Goal: Task Accomplishment & Management: Manage account settings

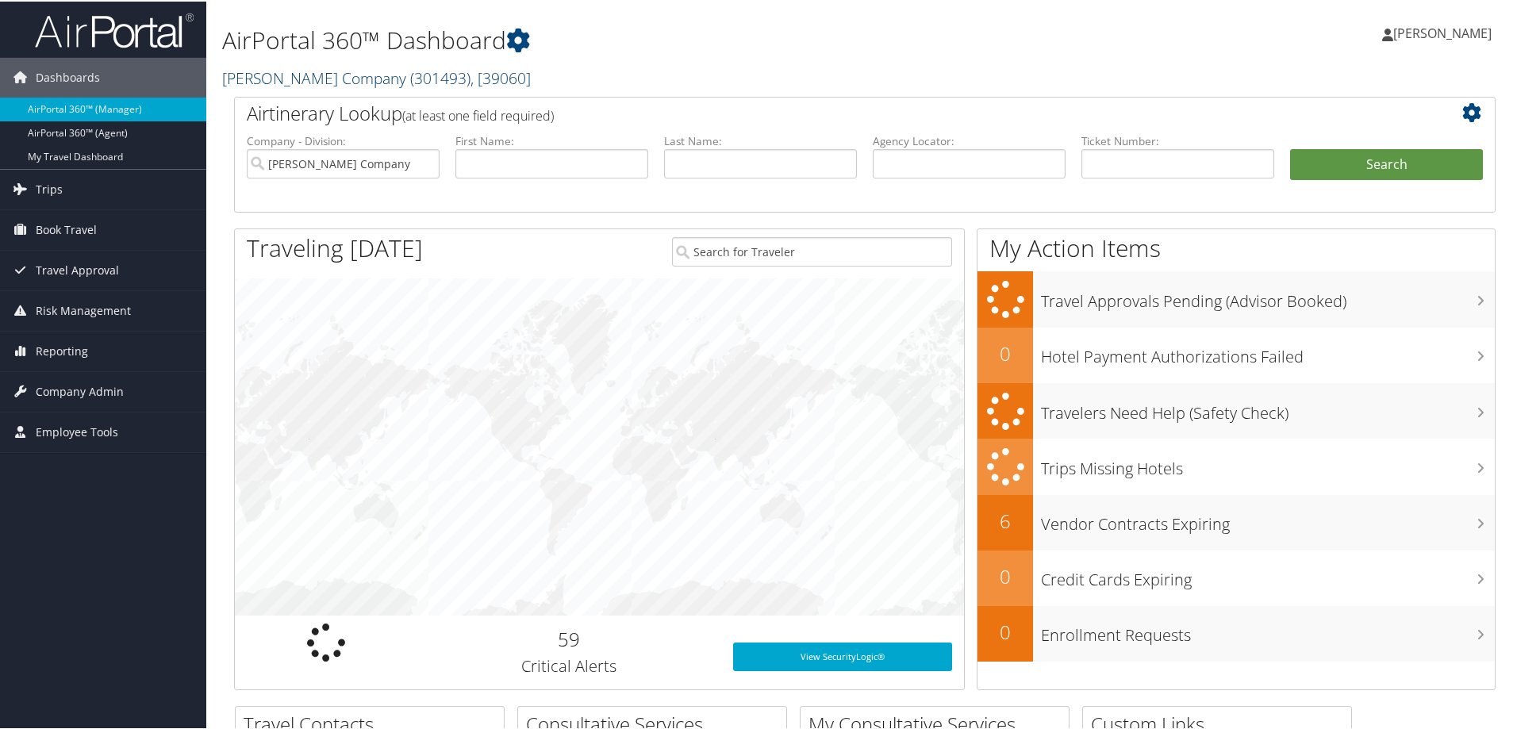
click at [288, 79] on link "[PERSON_NAME] Company ( 301493 ) , [ 39060 ]" at bounding box center [376, 76] width 309 height 21
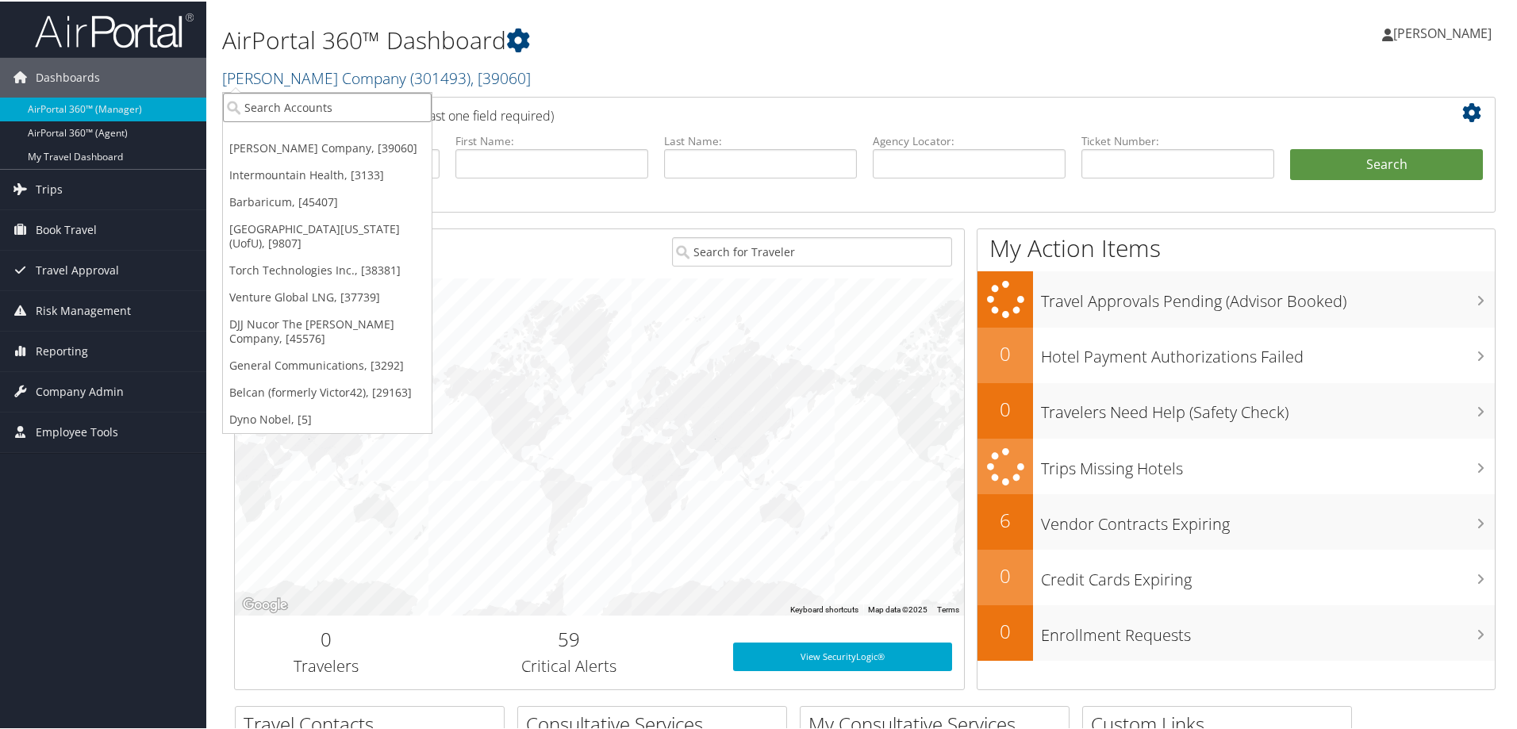
click at [272, 109] on input "search" at bounding box center [327, 105] width 209 height 29
type input "[PERSON_NAME]"
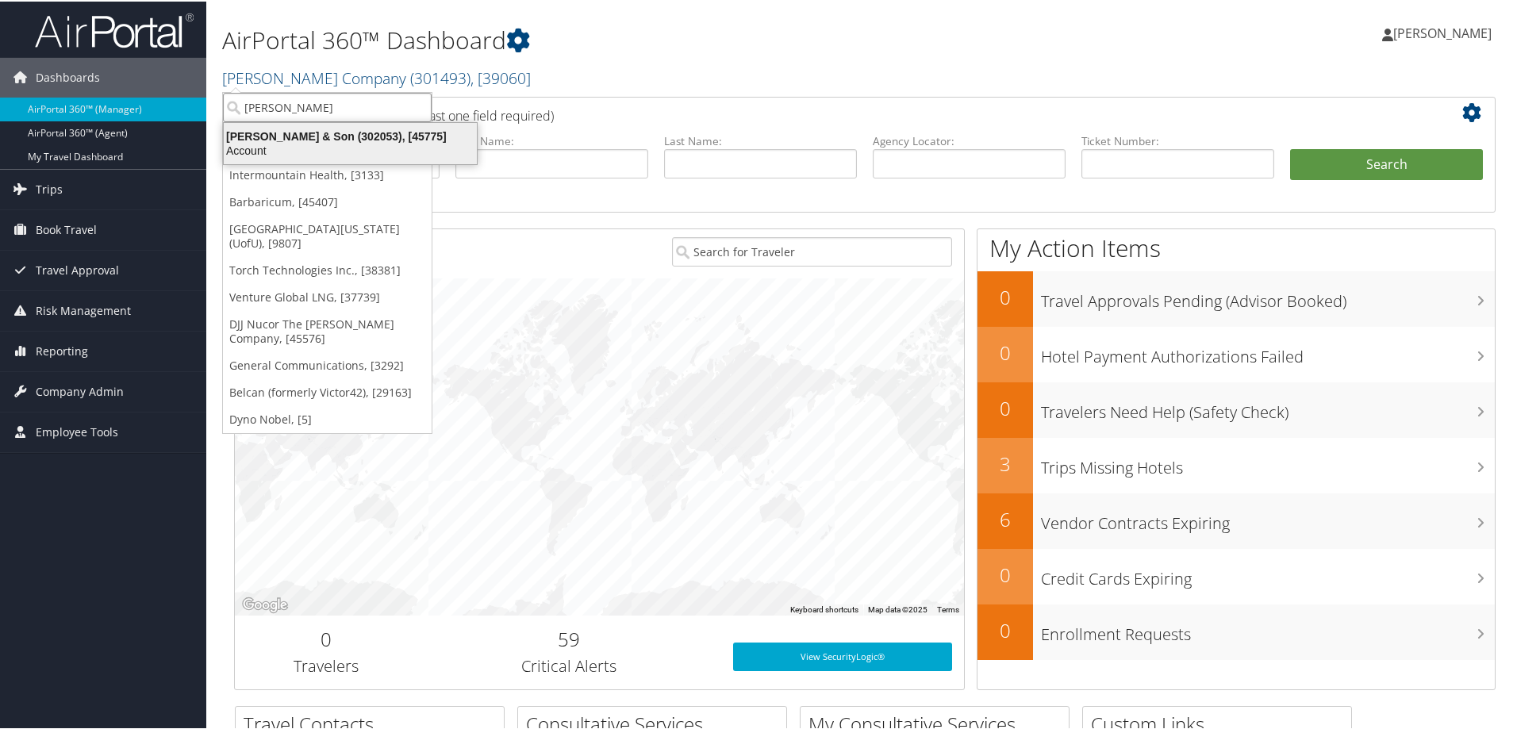
click at [271, 129] on div "[PERSON_NAME] & Son (302053), [45775]" at bounding box center [350, 135] width 272 height 14
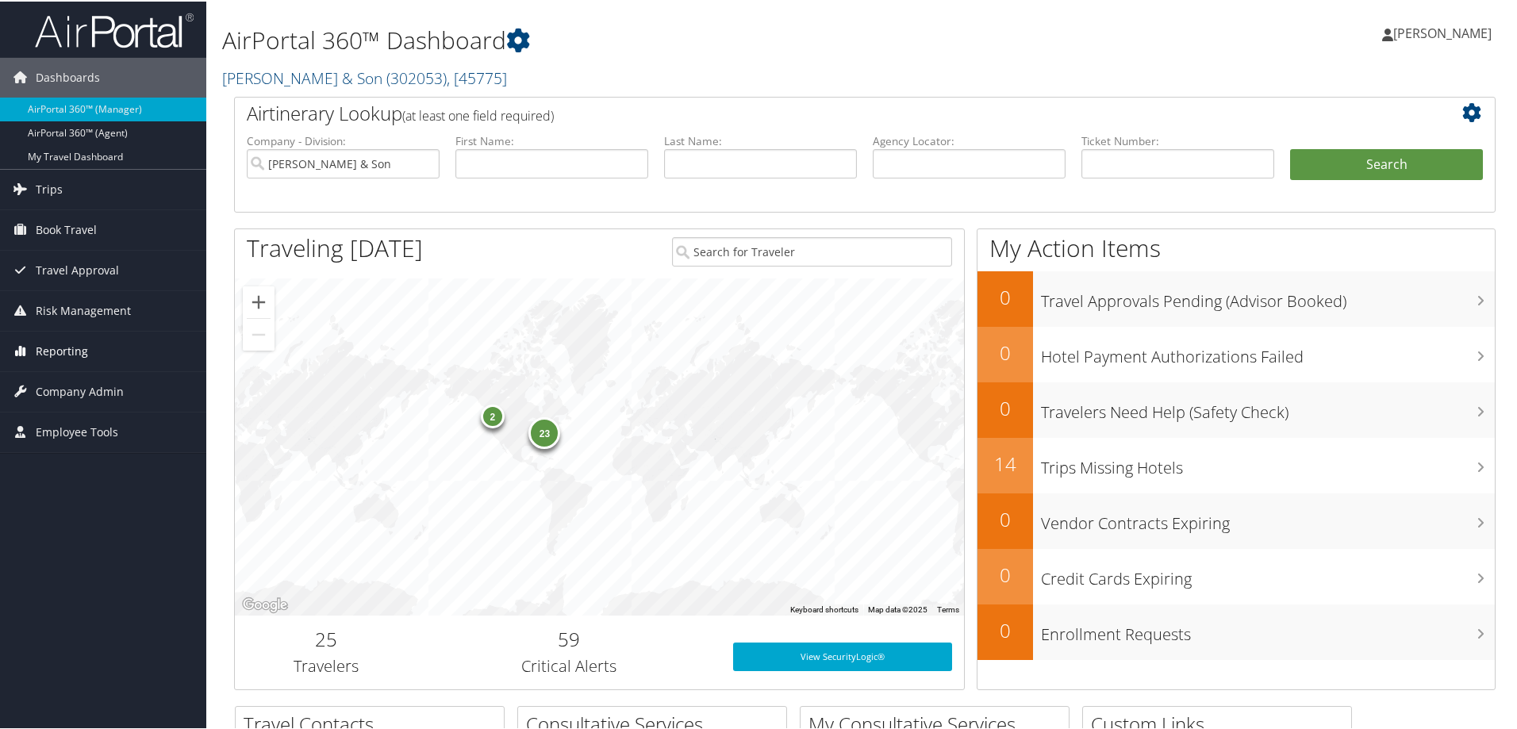
click at [79, 351] on span "Reporting" at bounding box center [62, 350] width 52 height 40
click at [51, 388] on span "Company Admin" at bounding box center [80, 391] width 88 height 40
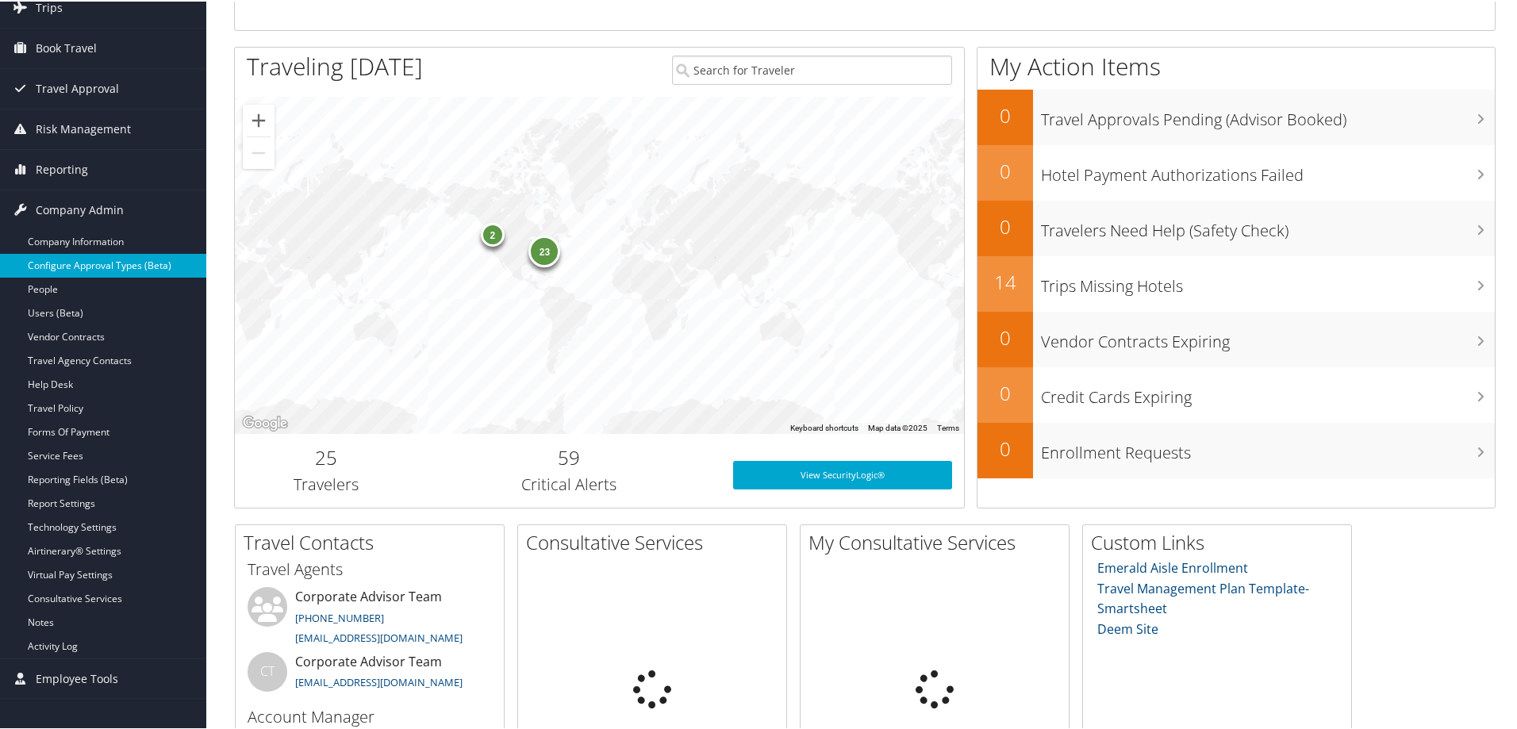
scroll to position [238, 0]
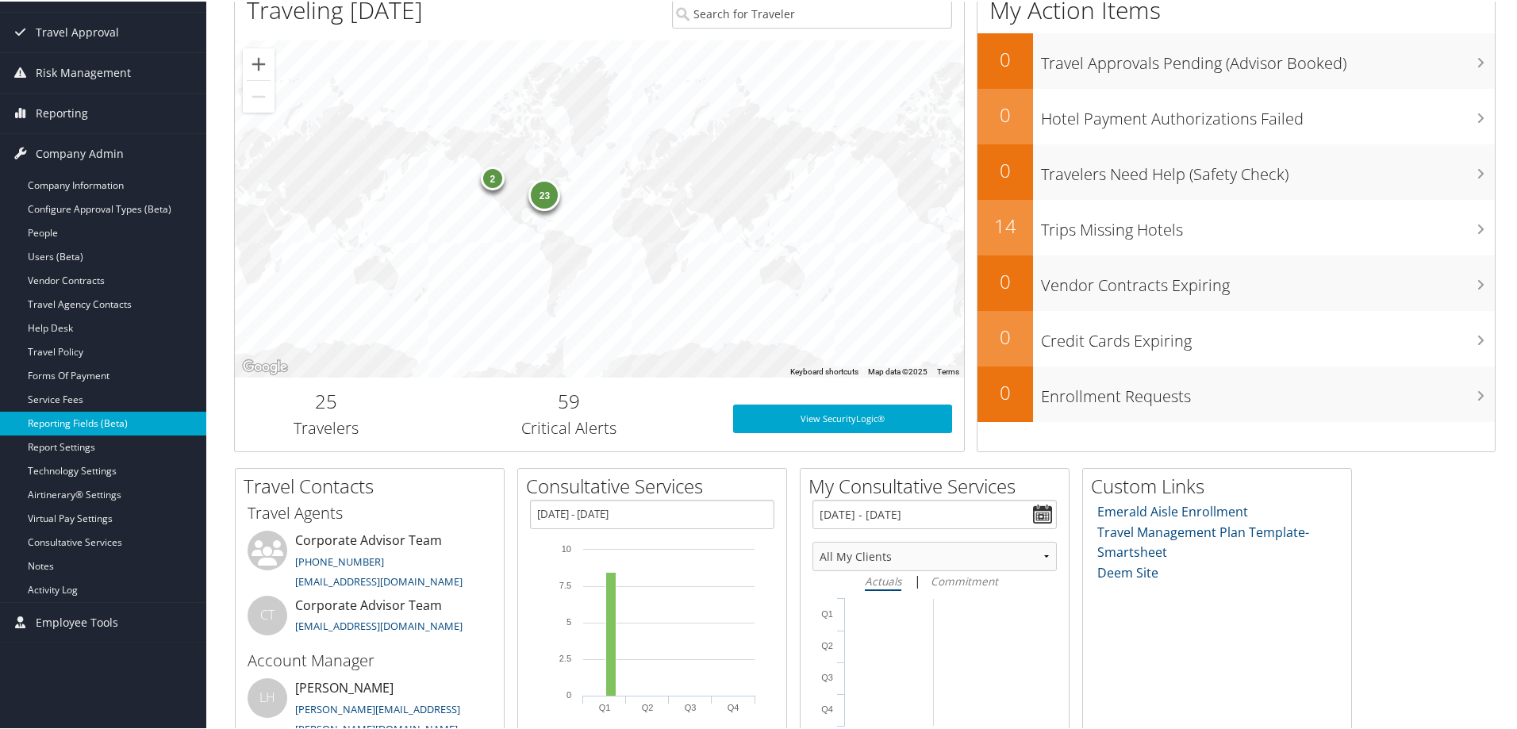
click at [58, 427] on link "Reporting Fields (Beta)" at bounding box center [103, 422] width 206 height 24
